Goal: Find specific fact: Find specific fact

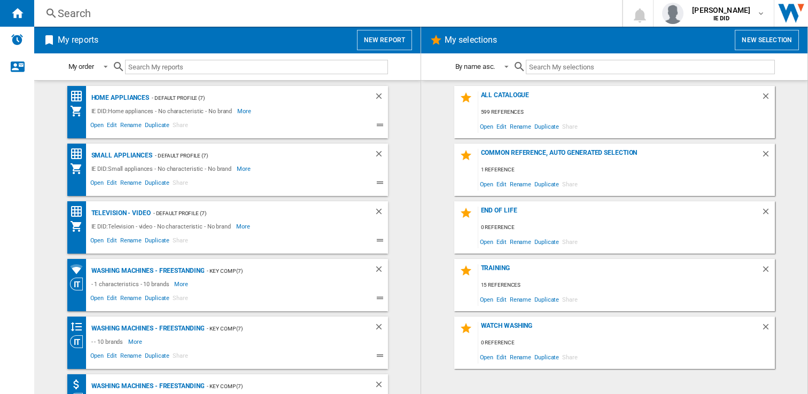
click at [161, 14] on div "Search" at bounding box center [326, 13] width 536 height 15
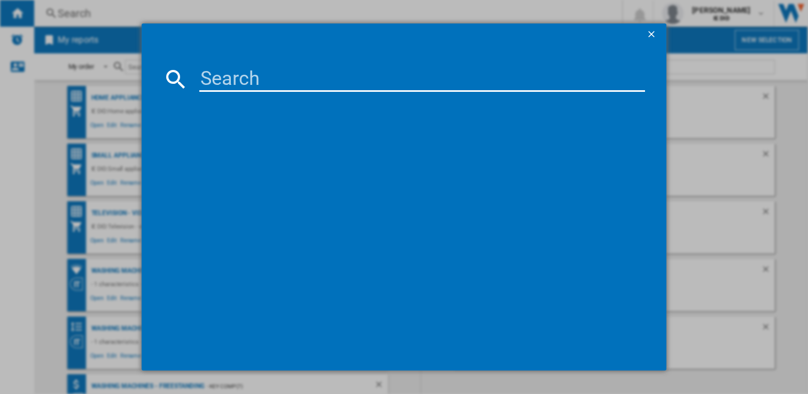
click at [226, 88] on input at bounding box center [422, 79] width 446 height 26
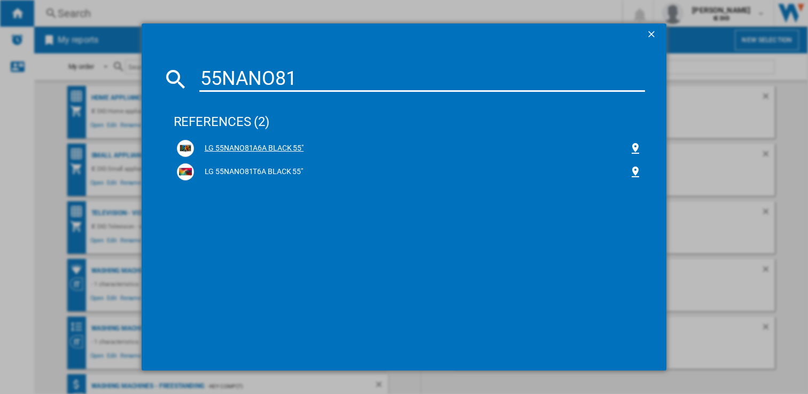
type input "55NANO81"
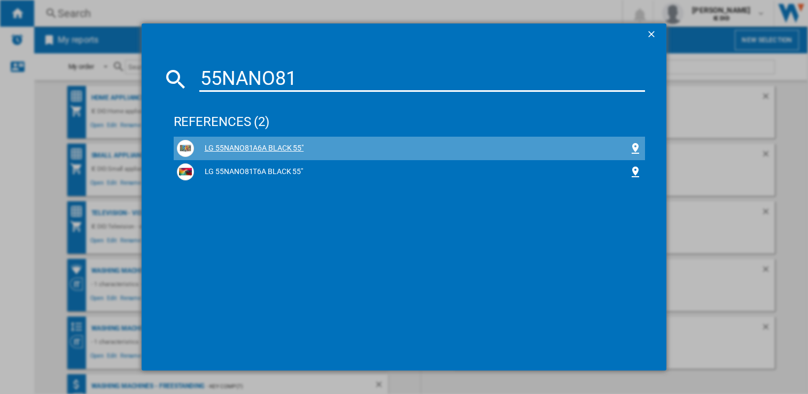
click at [283, 153] on div "LG 55NANO81A6A BLACK 55"" at bounding box center [411, 148] width 435 height 11
